Goal: Transaction & Acquisition: Purchase product/service

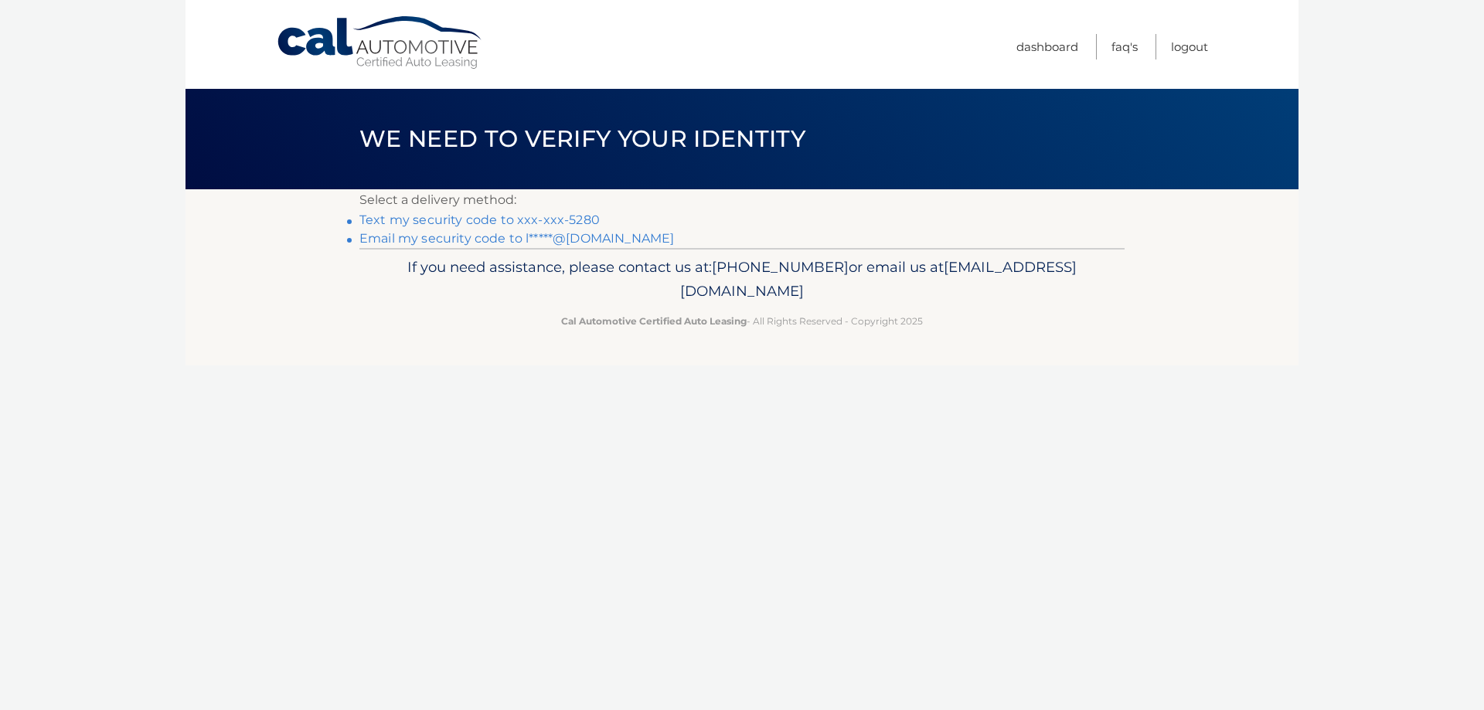
click at [441, 222] on link "Text my security code to xxx-xxx-5280" at bounding box center [479, 220] width 240 height 15
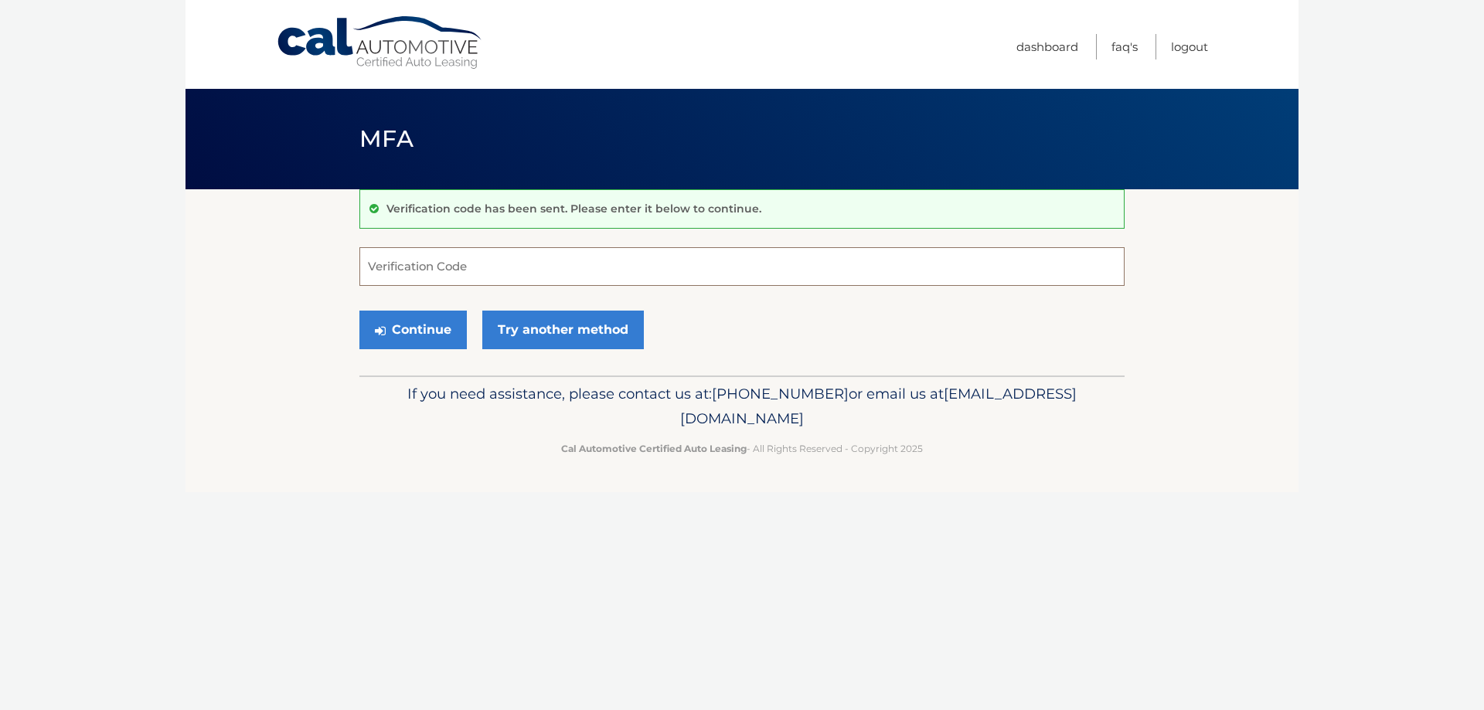
click at [482, 272] on input "Verification Code" at bounding box center [741, 266] width 765 height 39
type input "705013"
click at [404, 332] on button "Continue" at bounding box center [412, 330] width 107 height 39
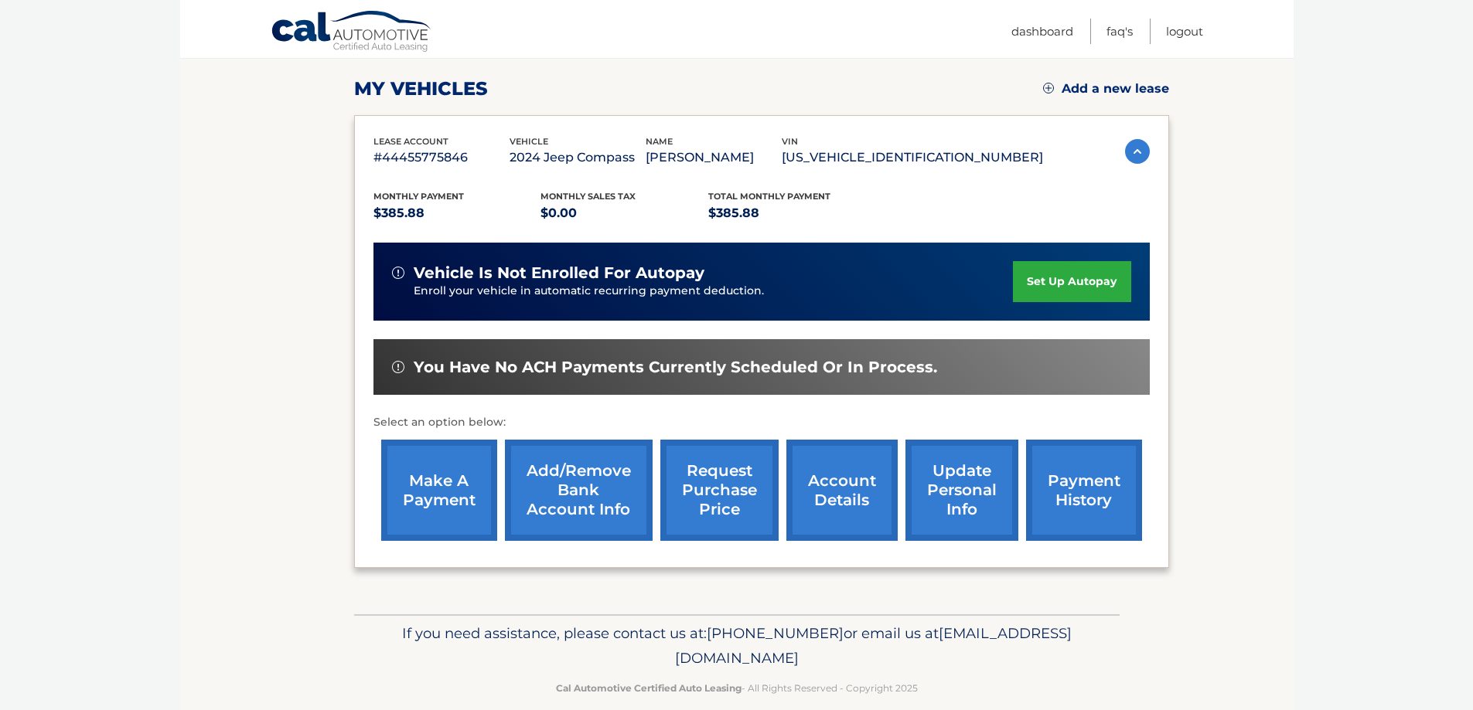
scroll to position [226, 0]
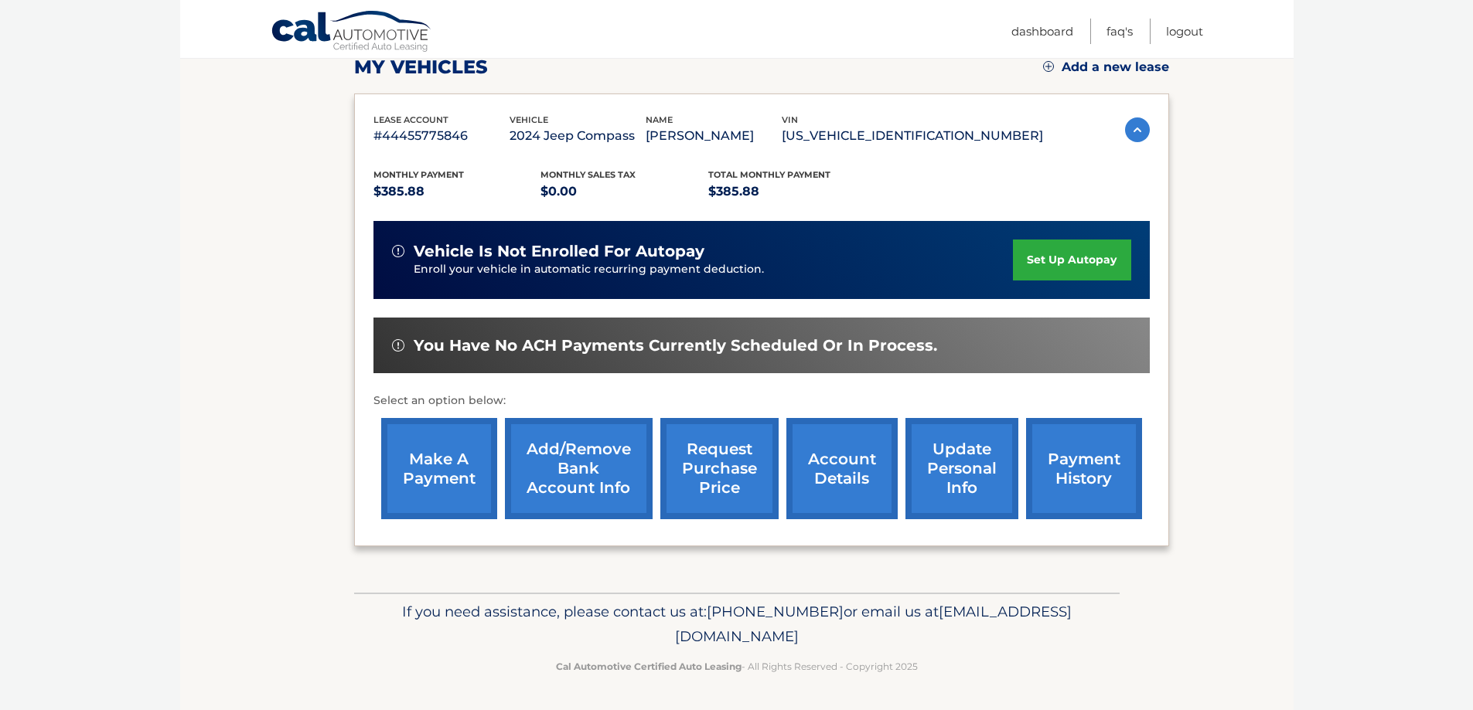
click at [443, 463] on link "make a payment" at bounding box center [439, 468] width 116 height 101
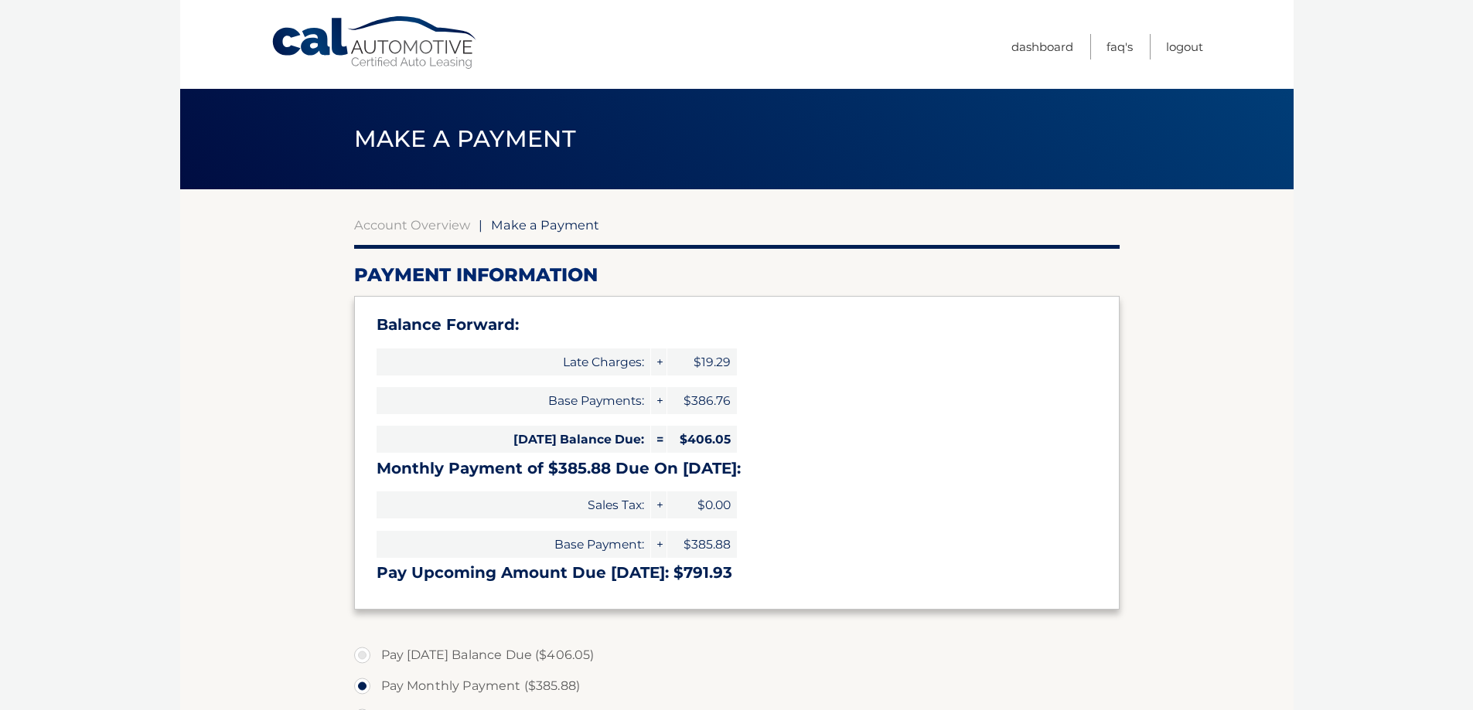
select select "MGQ0MmU0MDAtYzYyMC00YWQ5LTk5ZTMtMzA3Y2ExNGZjNTQ0"
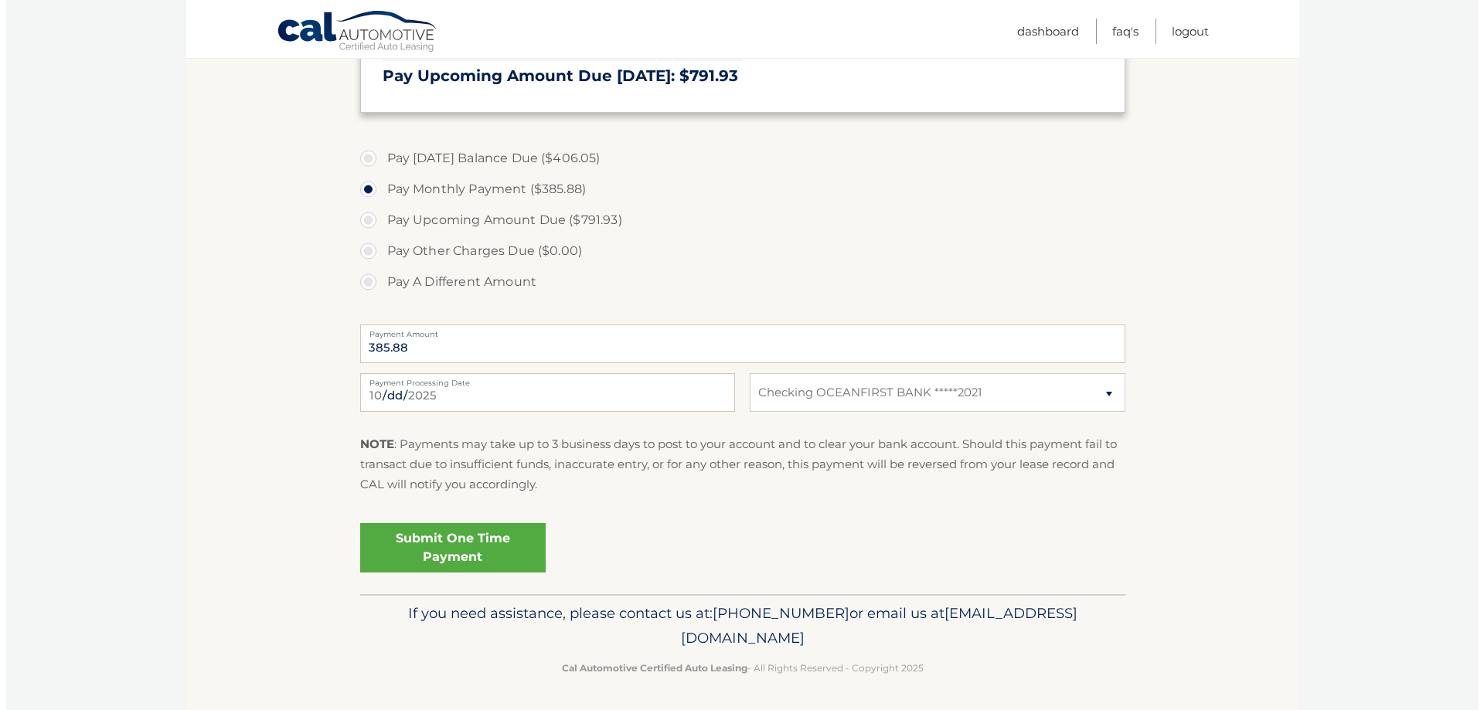
scroll to position [499, 0]
click at [435, 544] on link "Submit One Time Payment" at bounding box center [447, 546] width 186 height 49
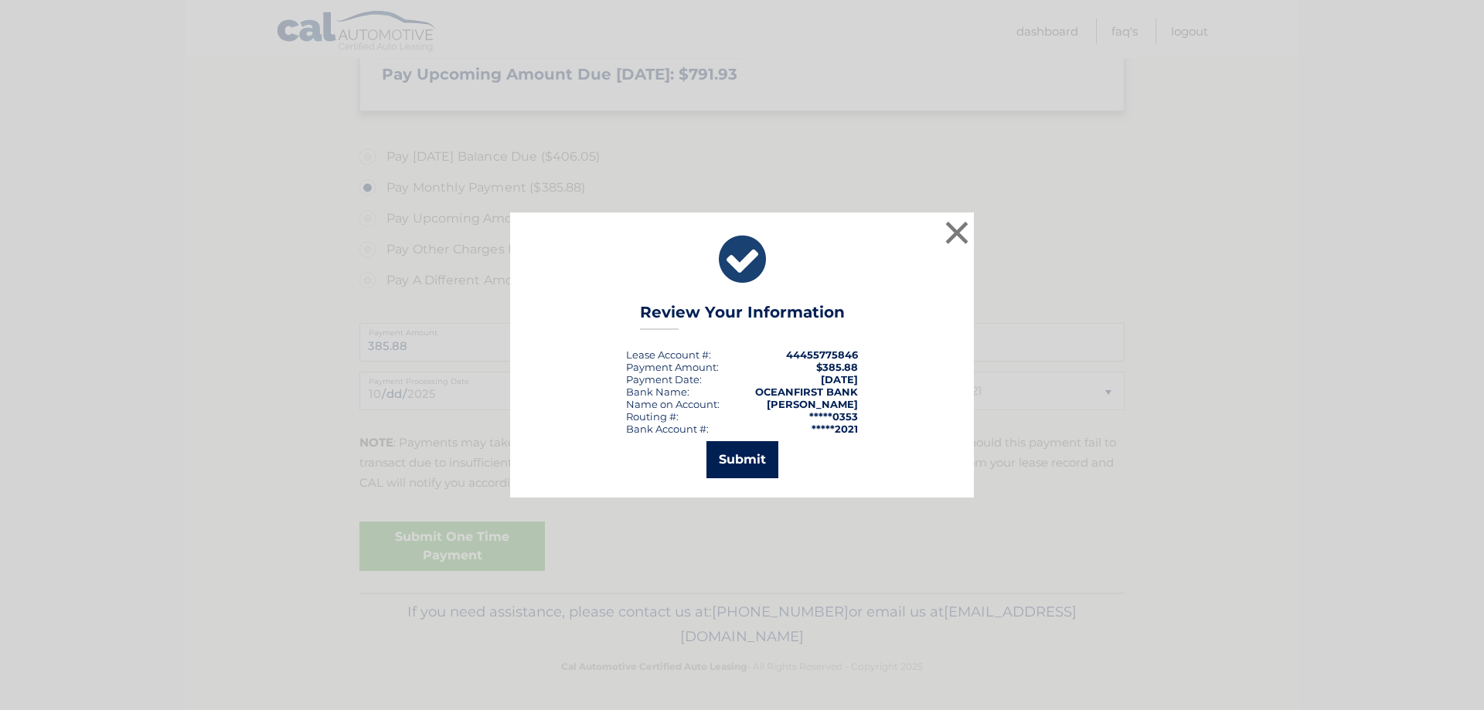
click at [734, 462] on button "Submit" at bounding box center [743, 459] width 72 height 37
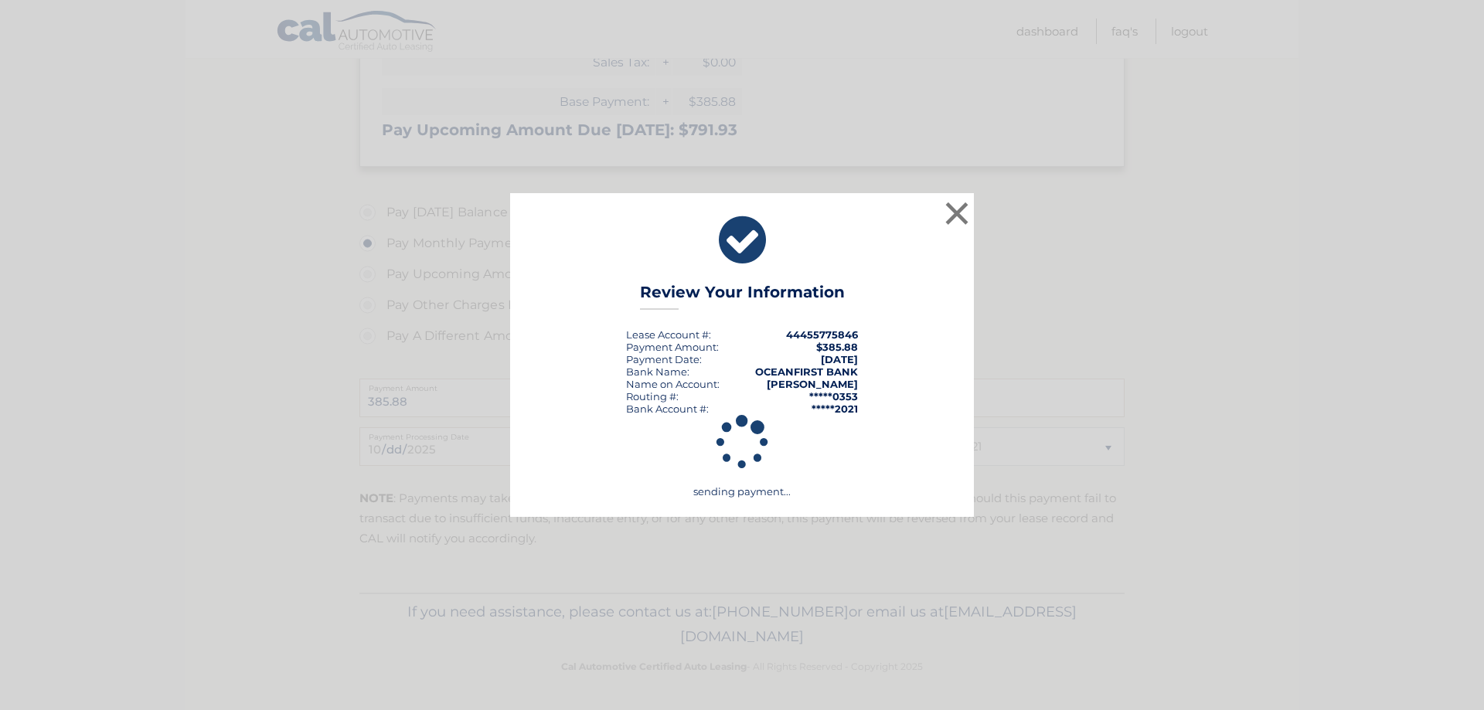
scroll to position [443, 0]
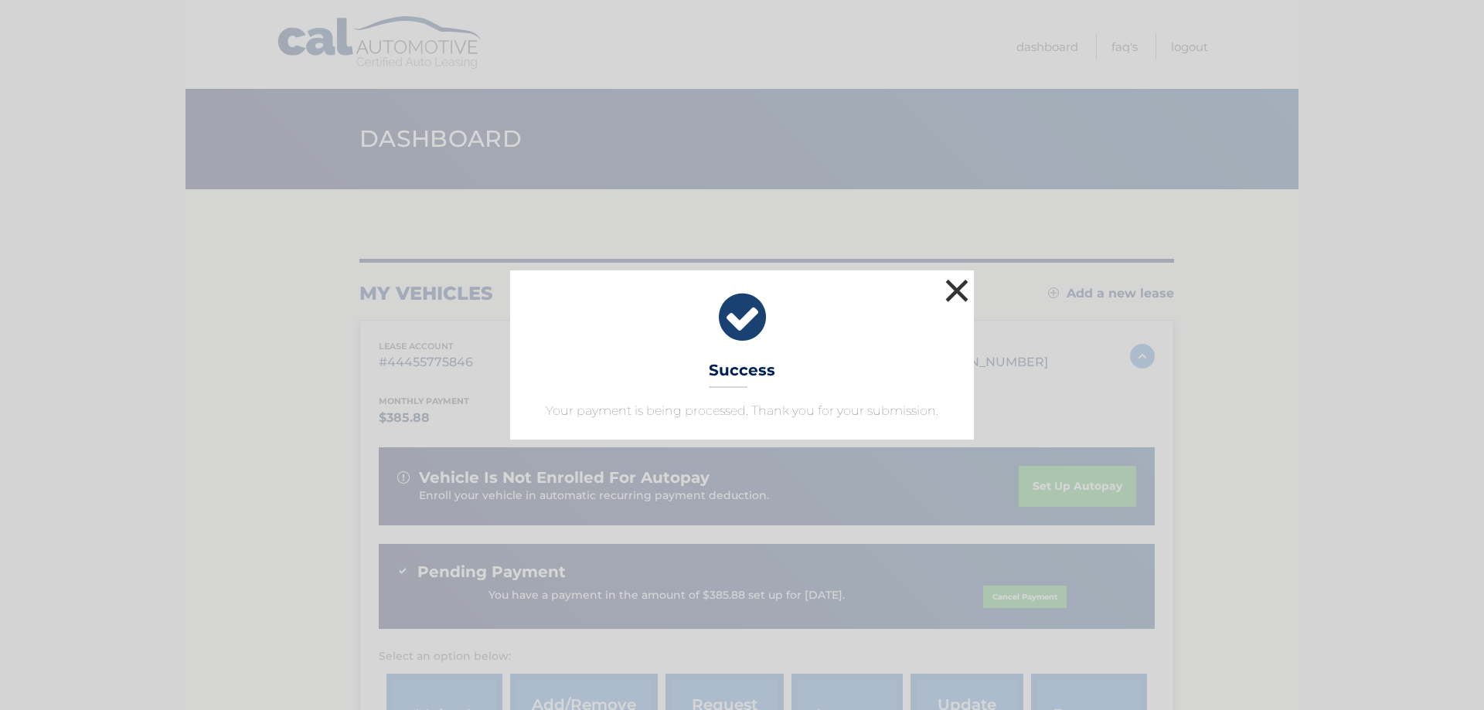
click at [960, 280] on button "×" at bounding box center [957, 290] width 31 height 31
